Goal: Find specific page/section: Find specific page/section

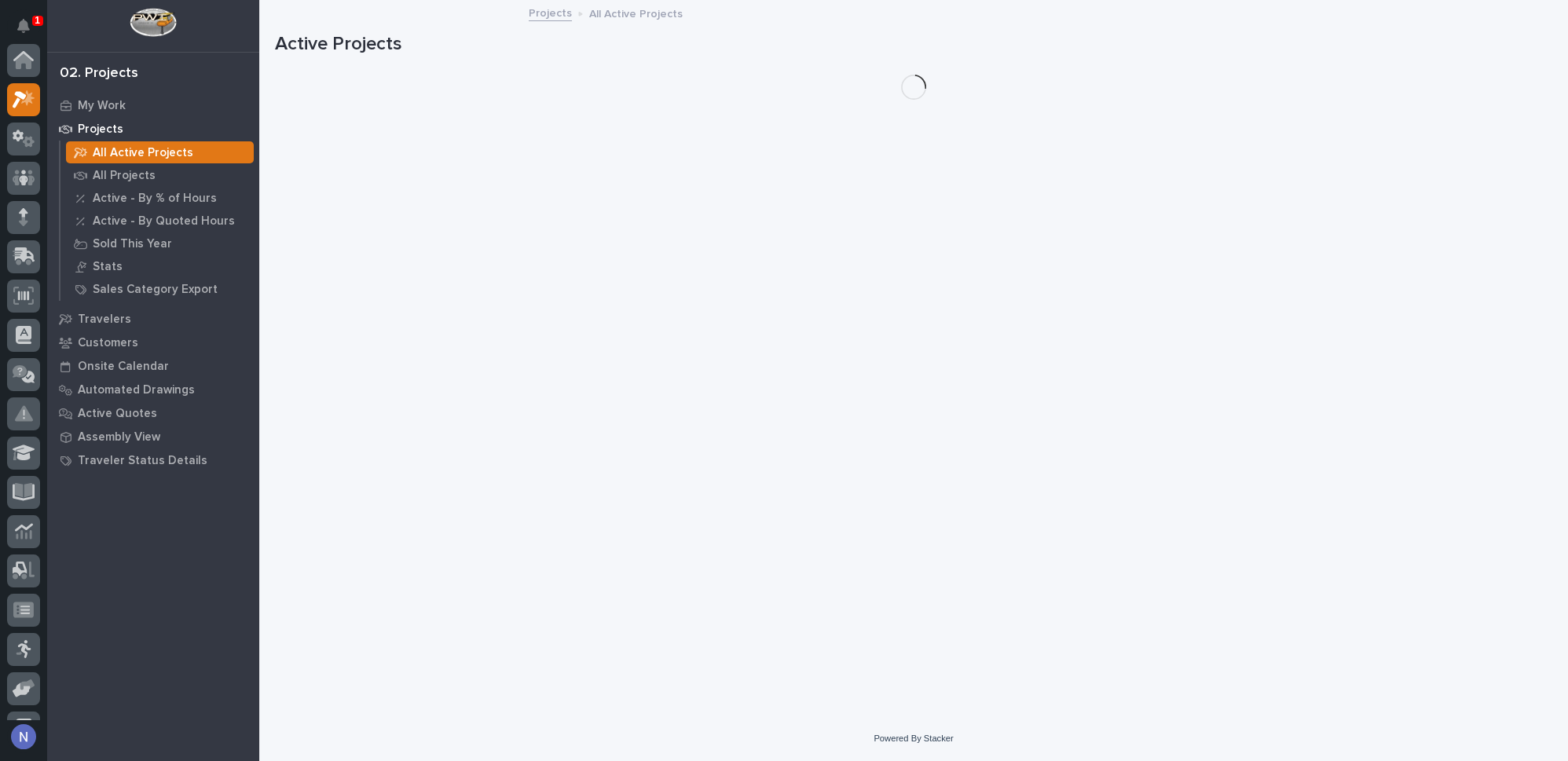
scroll to position [39, 0]
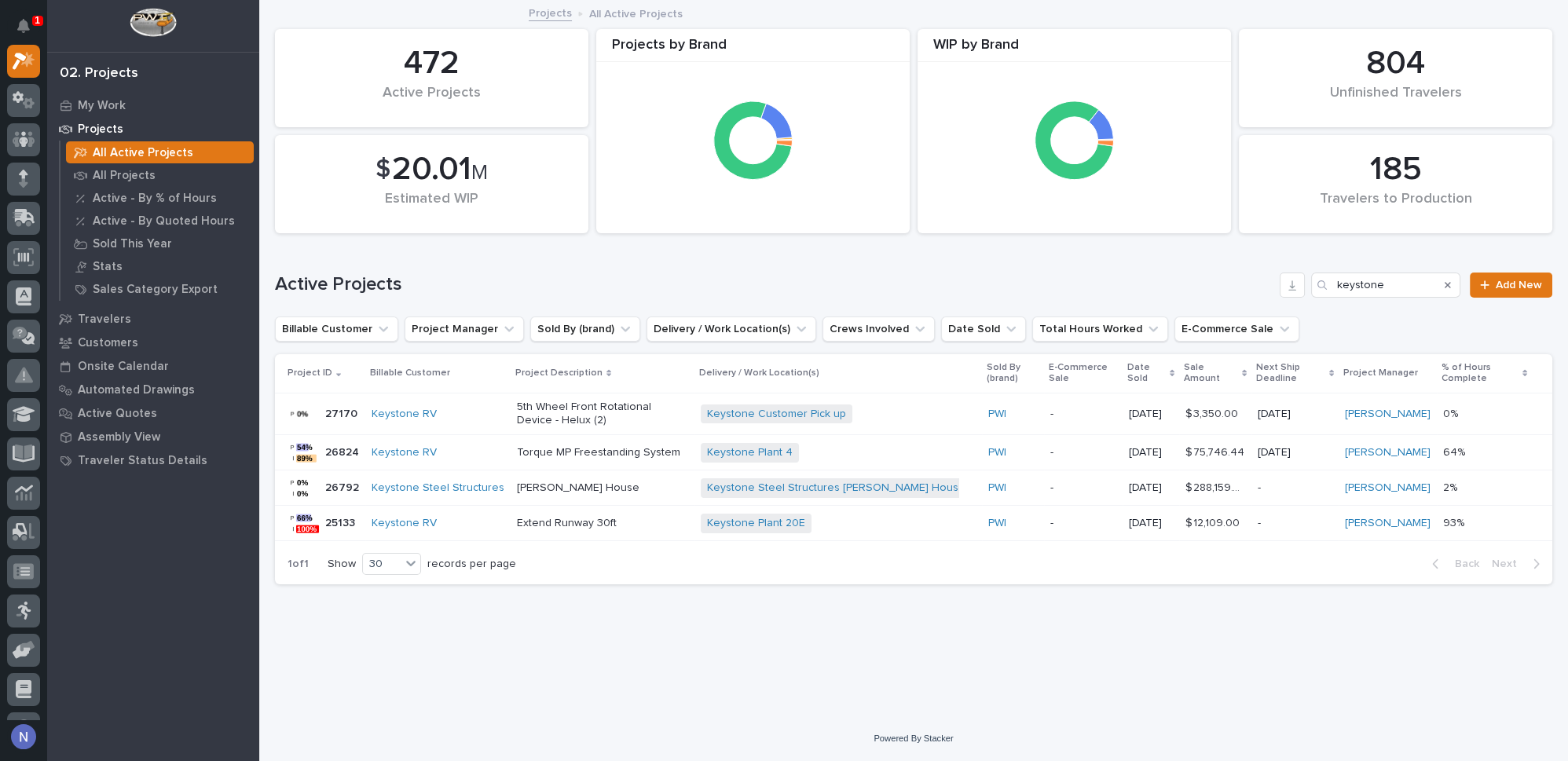
click at [106, 152] on p "All Active Projects" at bounding box center [143, 153] width 101 height 15
click at [1408, 288] on input "Search" at bounding box center [1385, 285] width 149 height 25
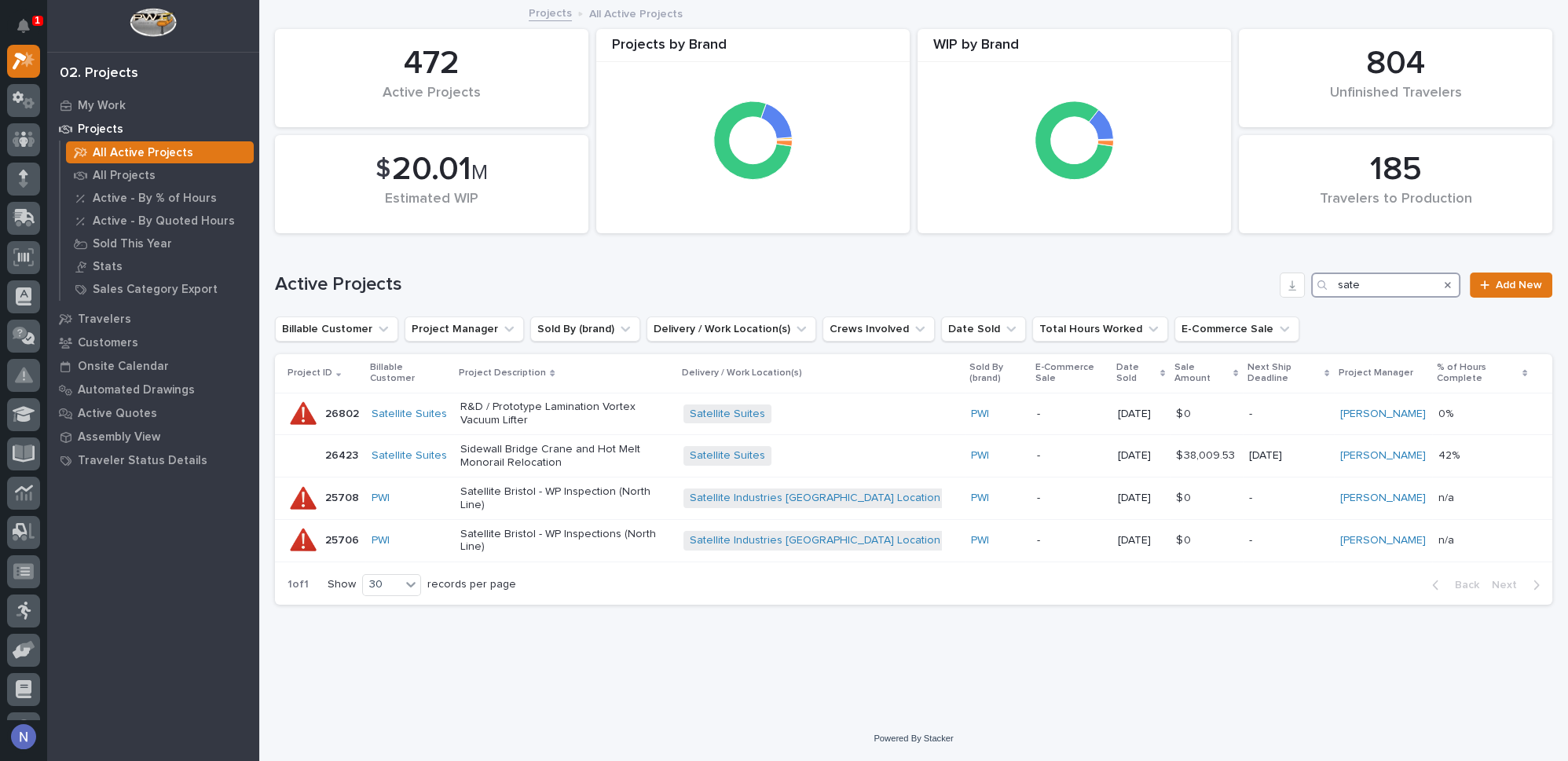
type input "sate"
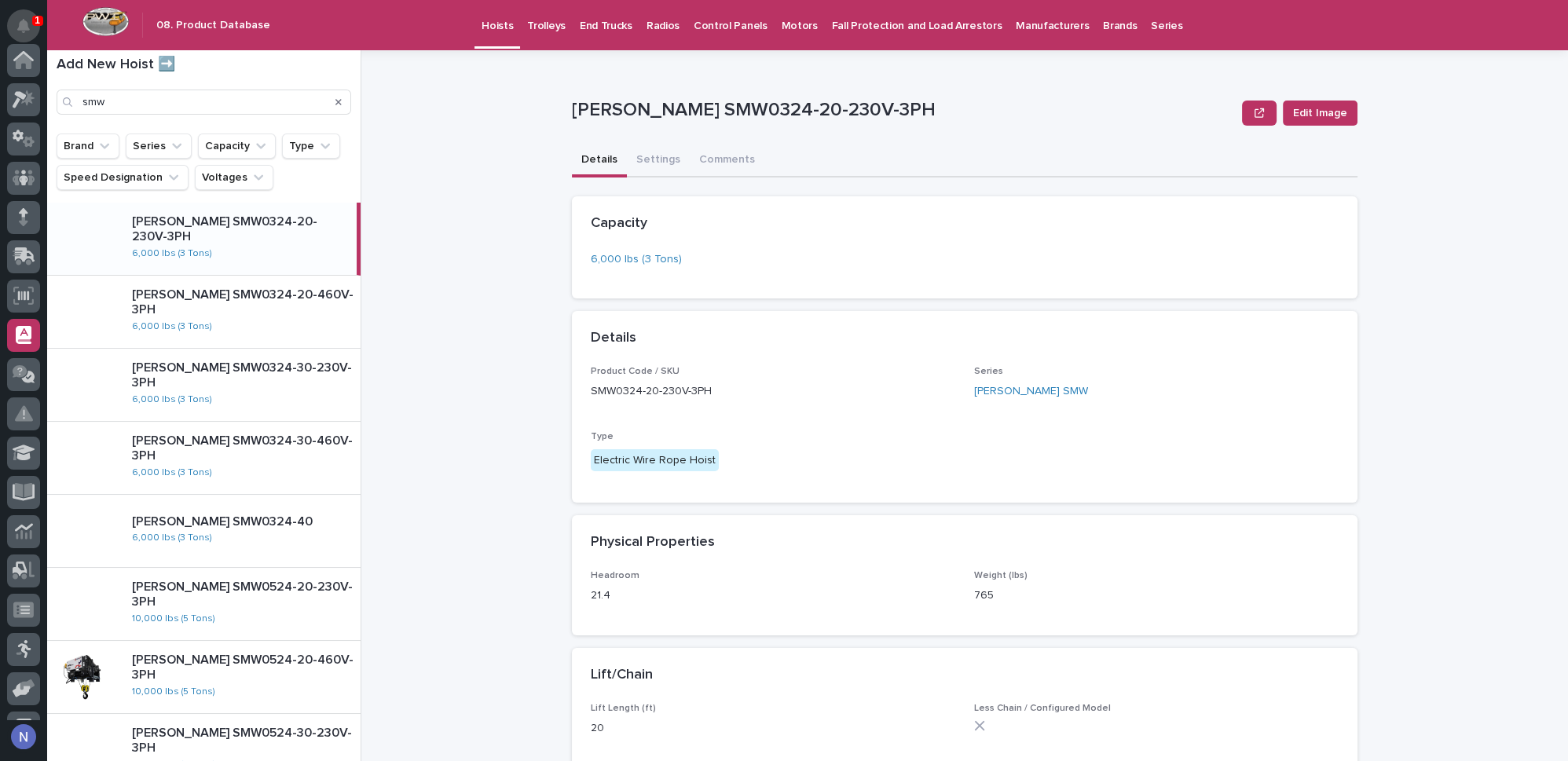
scroll to position [226, 0]
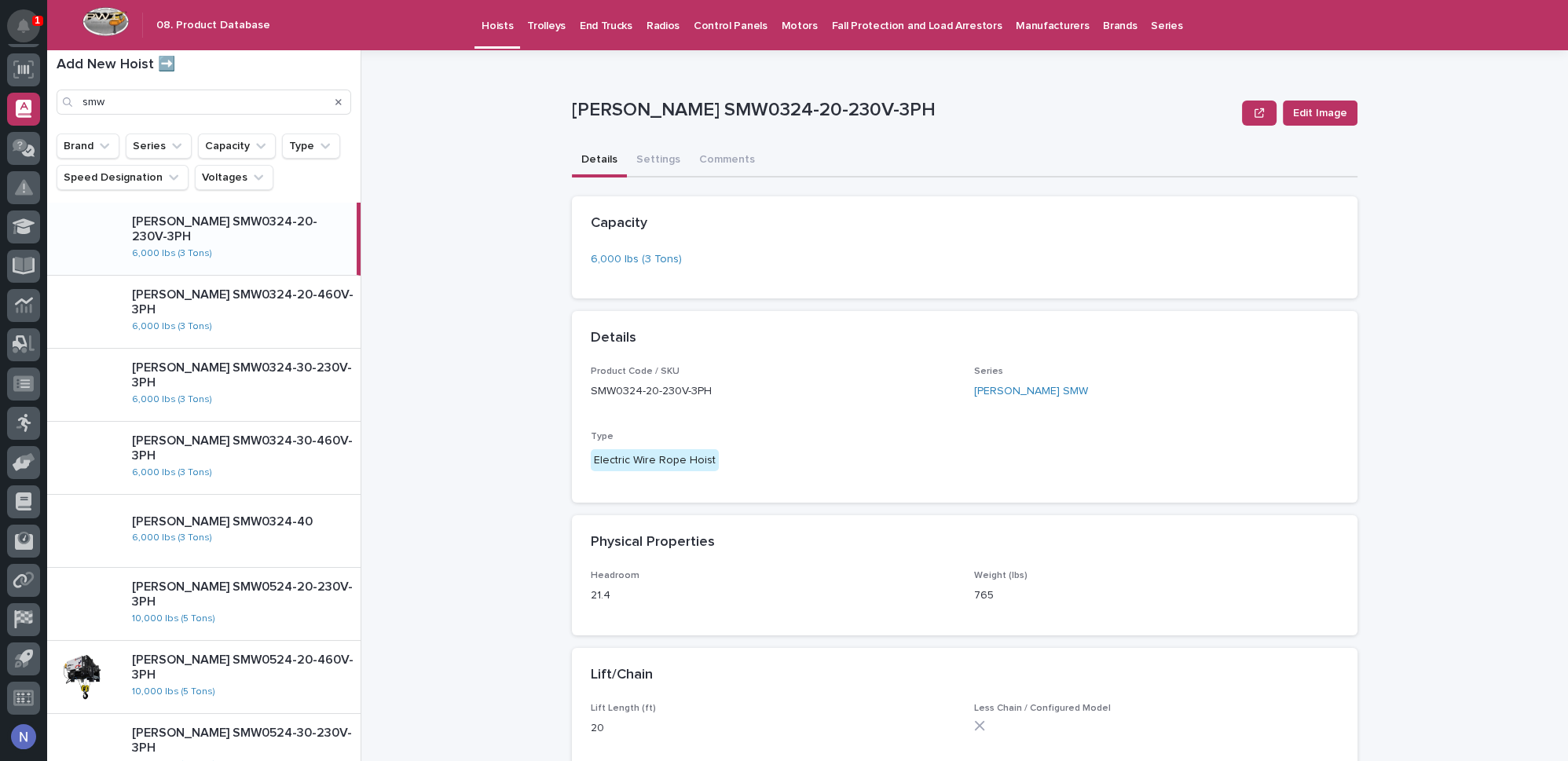
click at [26, 32] on icon "Notifications" at bounding box center [23, 26] width 13 height 15
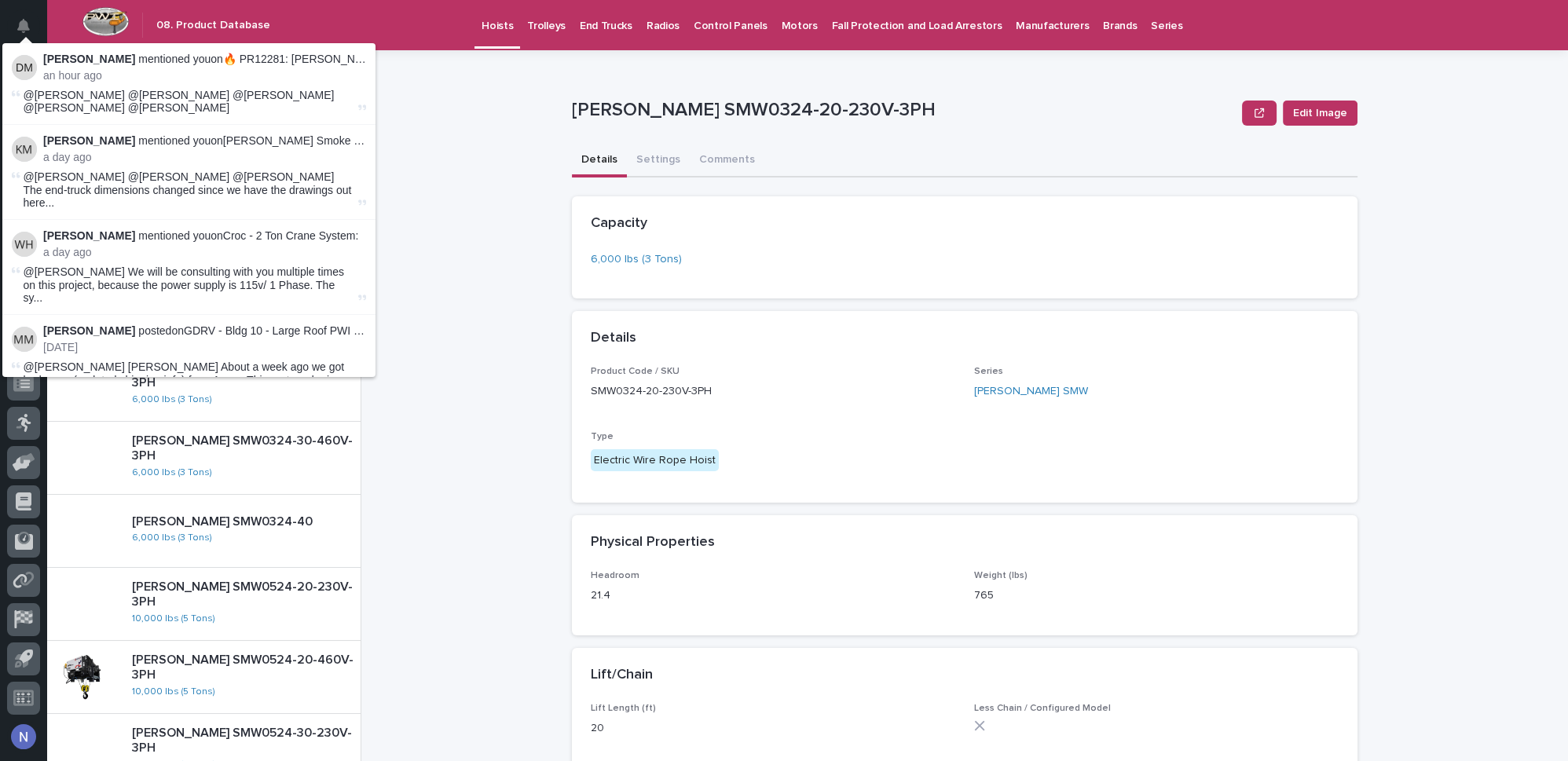
click at [26, 32] on icon "Notifications" at bounding box center [23, 26] width 13 height 15
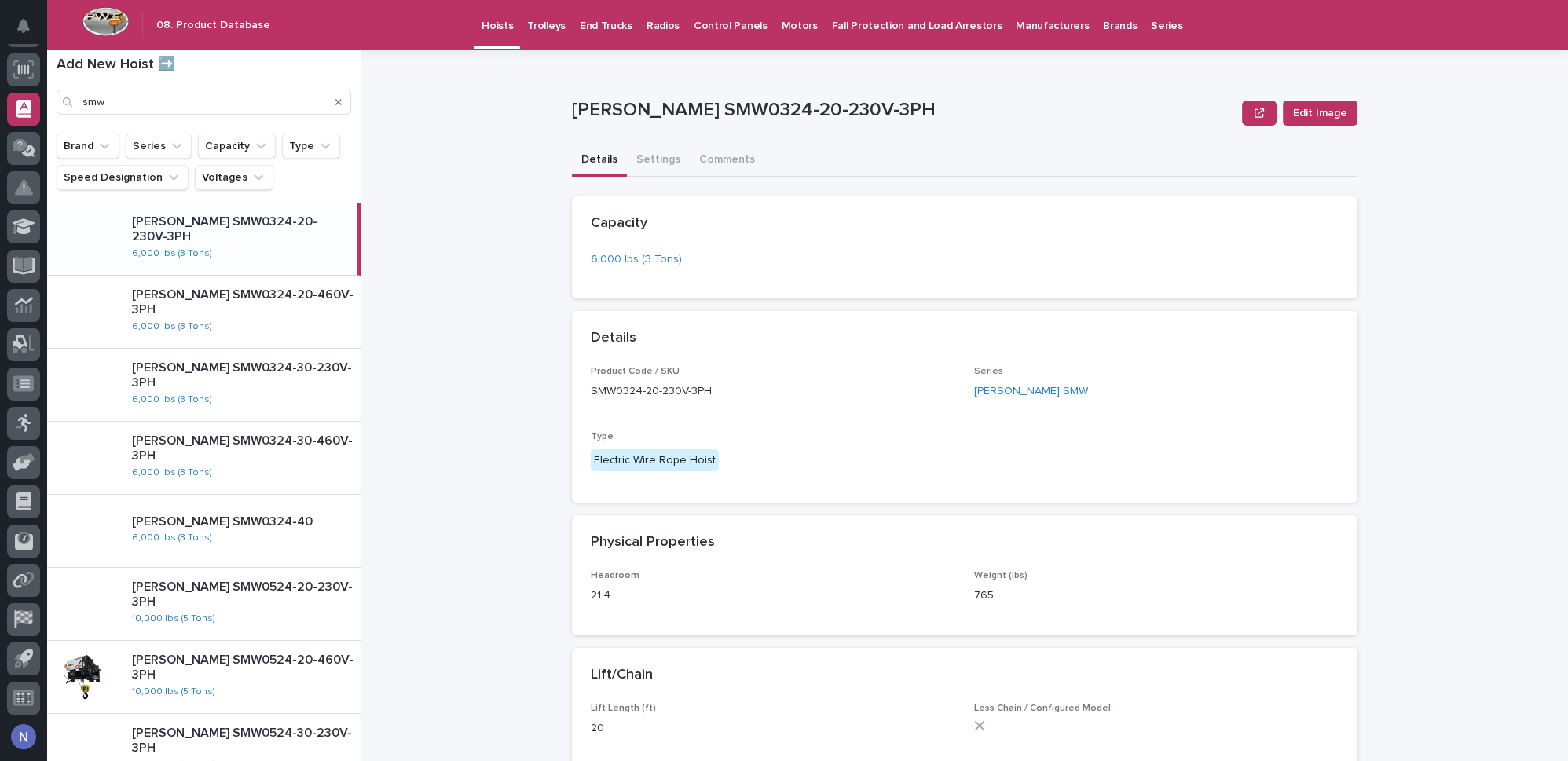
click at [403, 282] on div "**********" at bounding box center [974, 405] width 1187 height 710
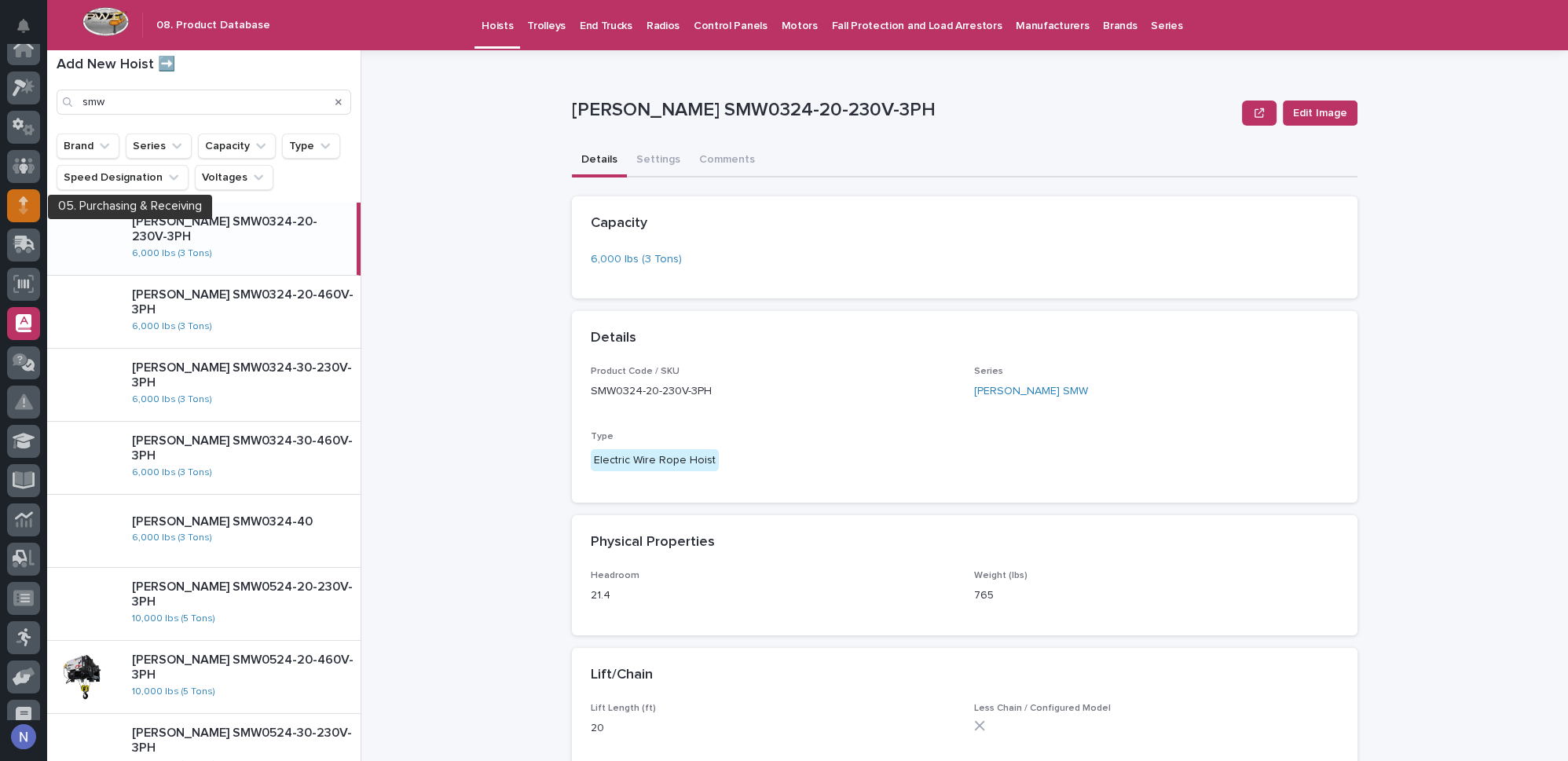
scroll to position [0, 0]
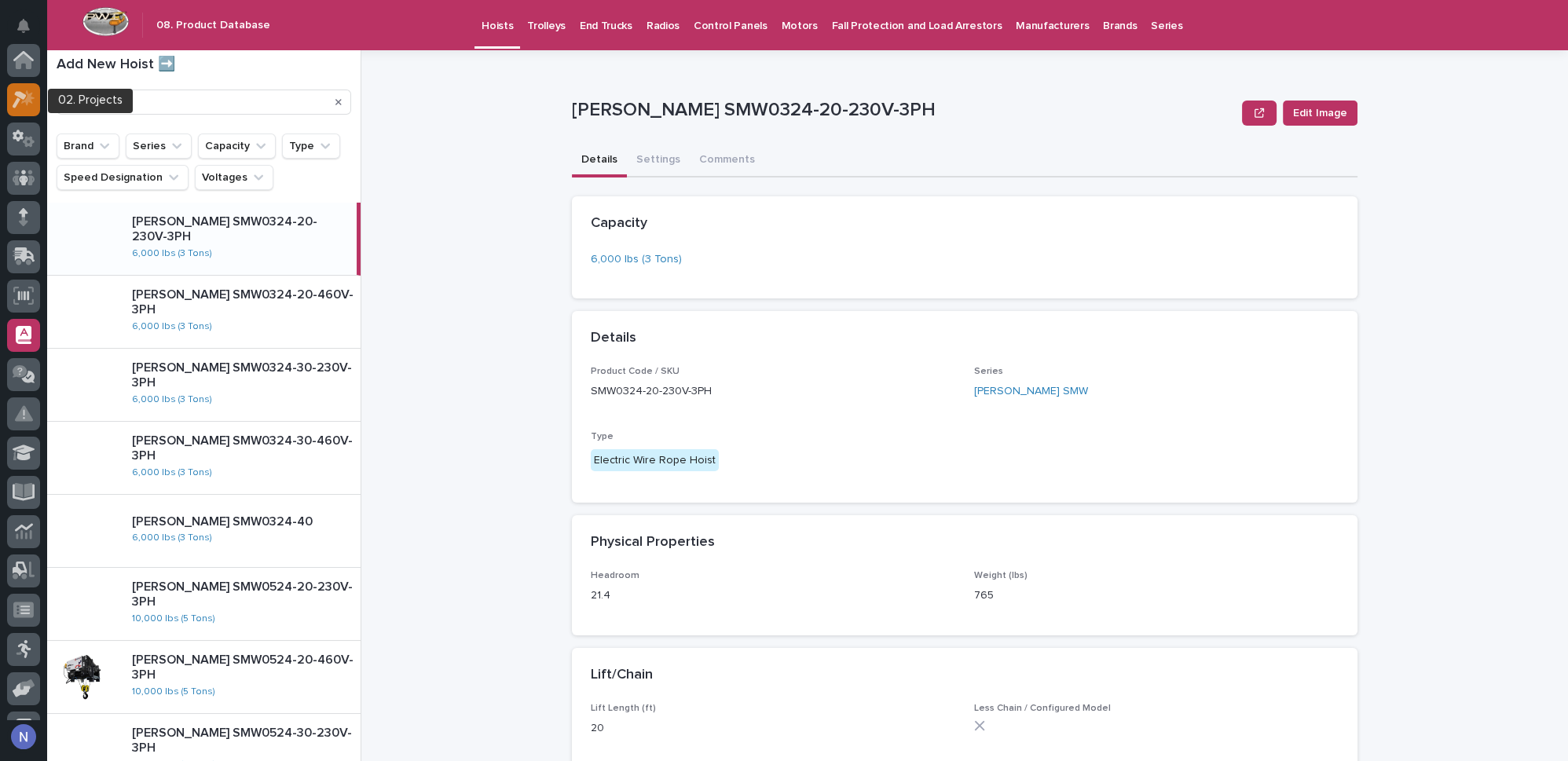
click at [26, 104] on icon at bounding box center [27, 97] width 14 height 15
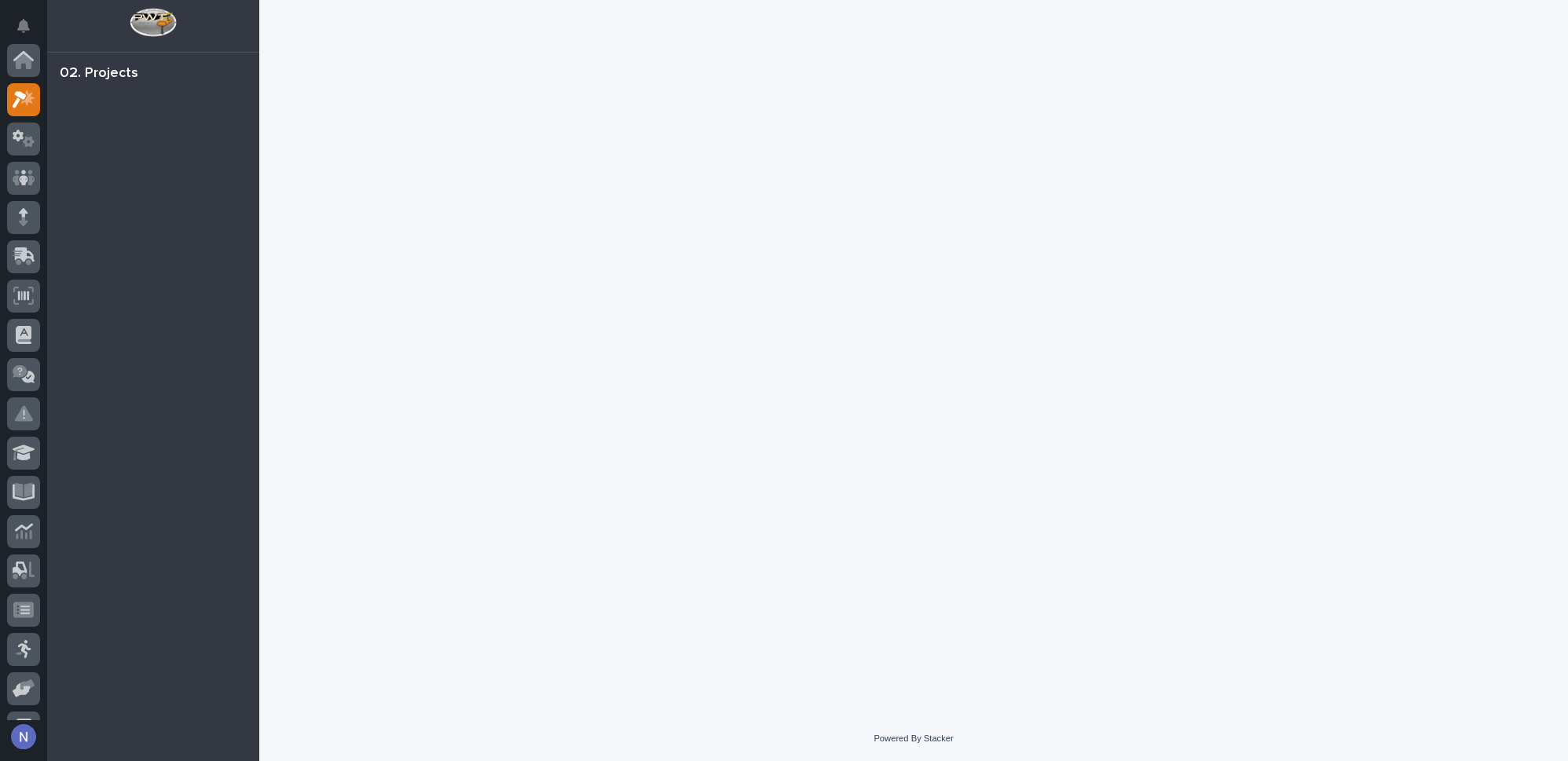
scroll to position [39, 0]
